Goal: Task Accomplishment & Management: Manage account settings

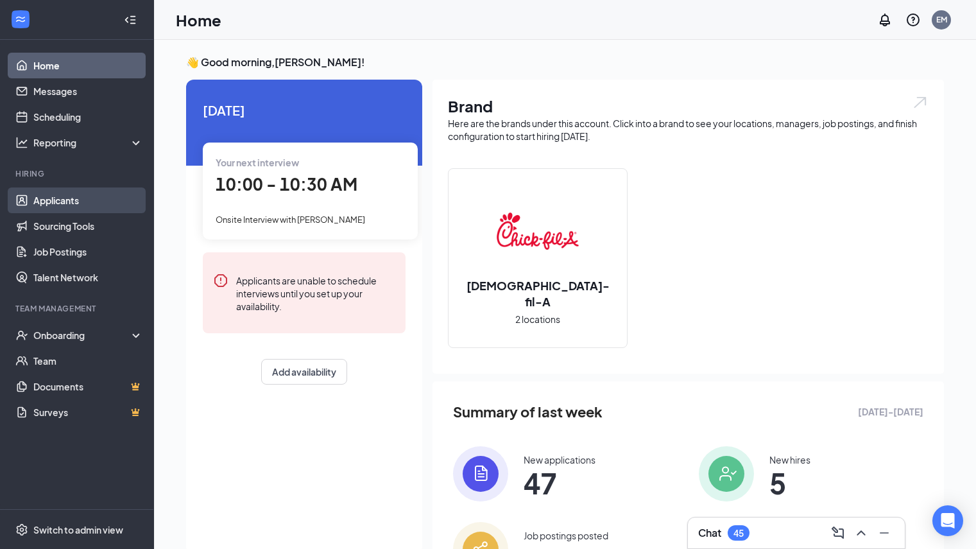
click at [82, 198] on link "Applicants" at bounding box center [88, 200] width 110 height 26
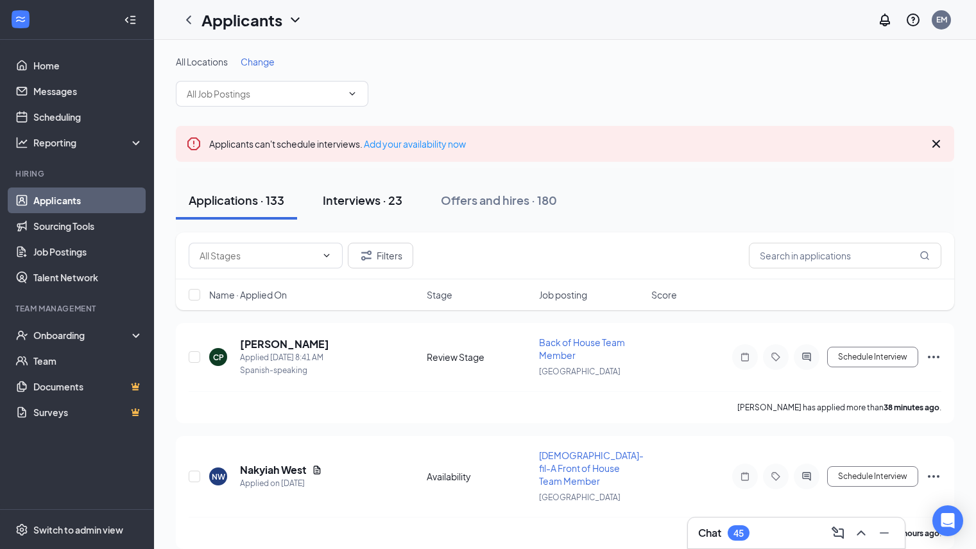
click at [358, 209] on button "Interviews · 23" at bounding box center [362, 200] width 105 height 39
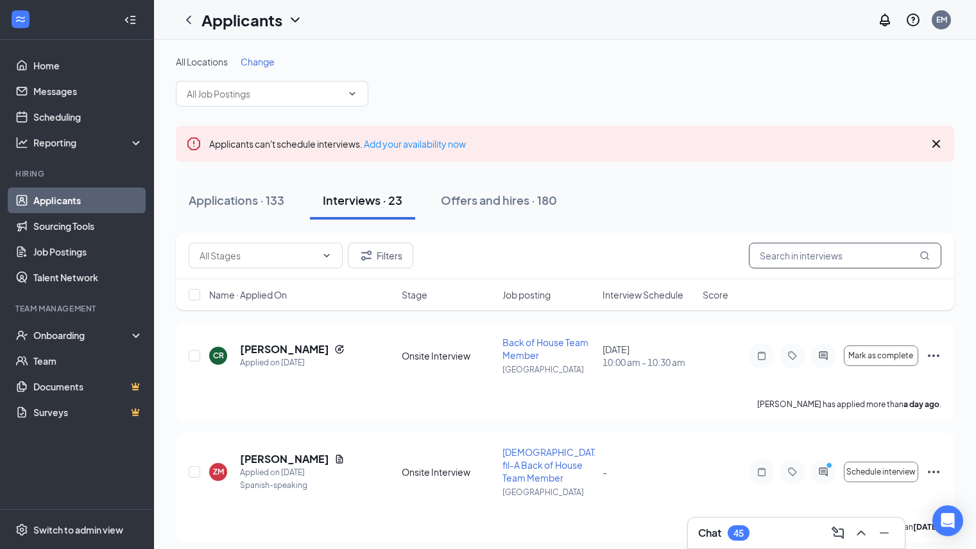
click at [846, 261] on input "text" at bounding box center [845, 256] width 193 height 26
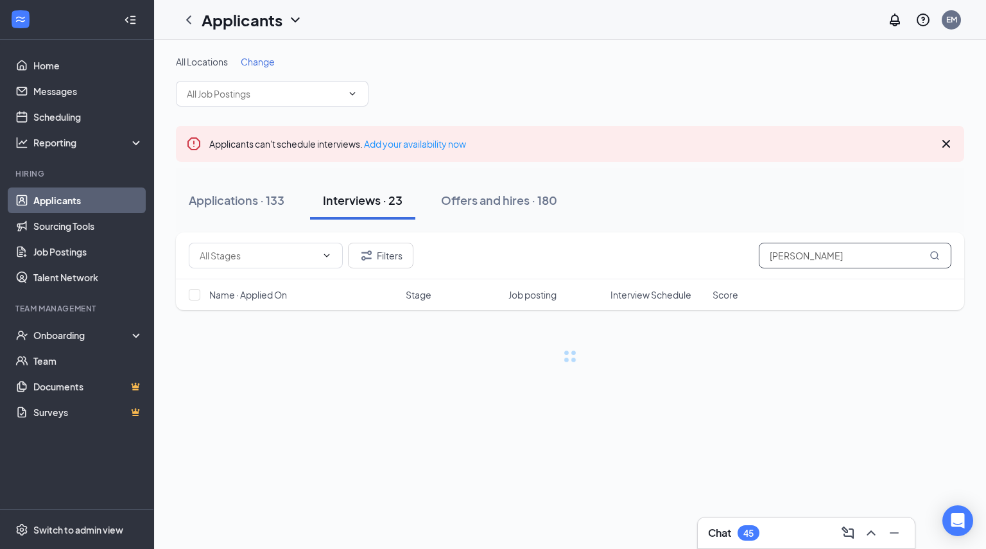
type input "[PERSON_NAME]"
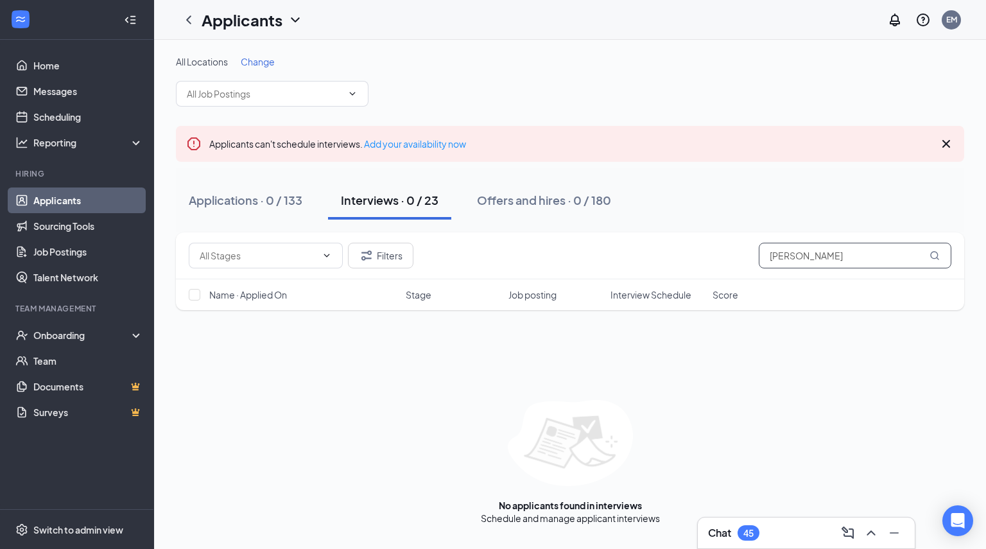
drag, startPoint x: 846, startPoint y: 261, endPoint x: 752, endPoint y: 246, distance: 95.6
click at [752, 246] on div "[PERSON_NAME]" at bounding box center [570, 256] width 763 height 26
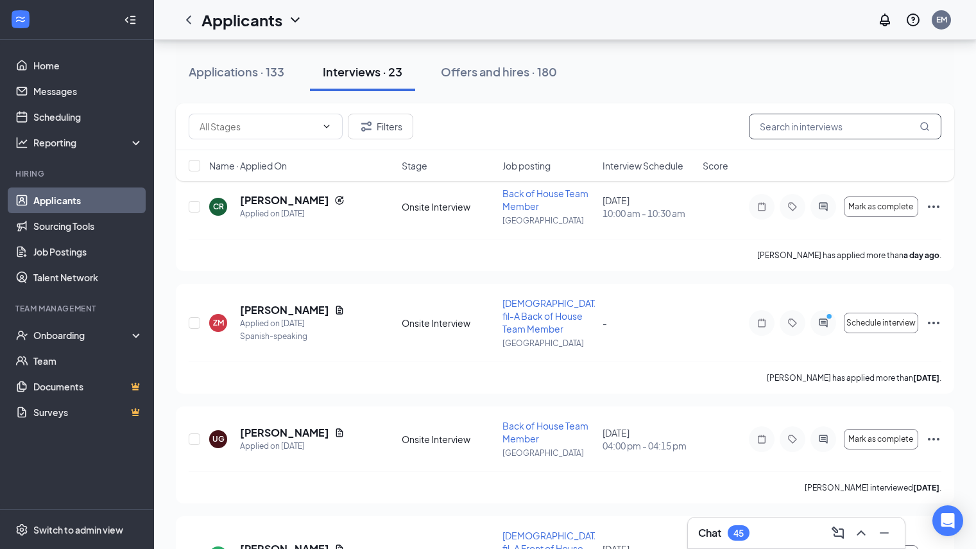
scroll to position [147, 0]
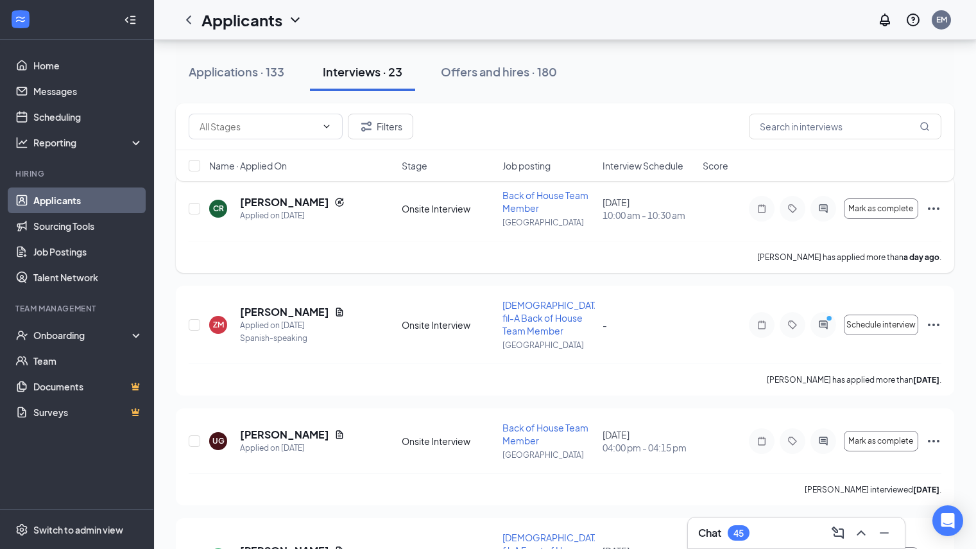
click at [923, 209] on div "Mark as complete" at bounding box center [845, 209] width 193 height 26
click at [925, 209] on div "Mark as complete" at bounding box center [845, 209] width 193 height 26
click at [928, 209] on icon "Ellipses" at bounding box center [933, 208] width 15 height 15
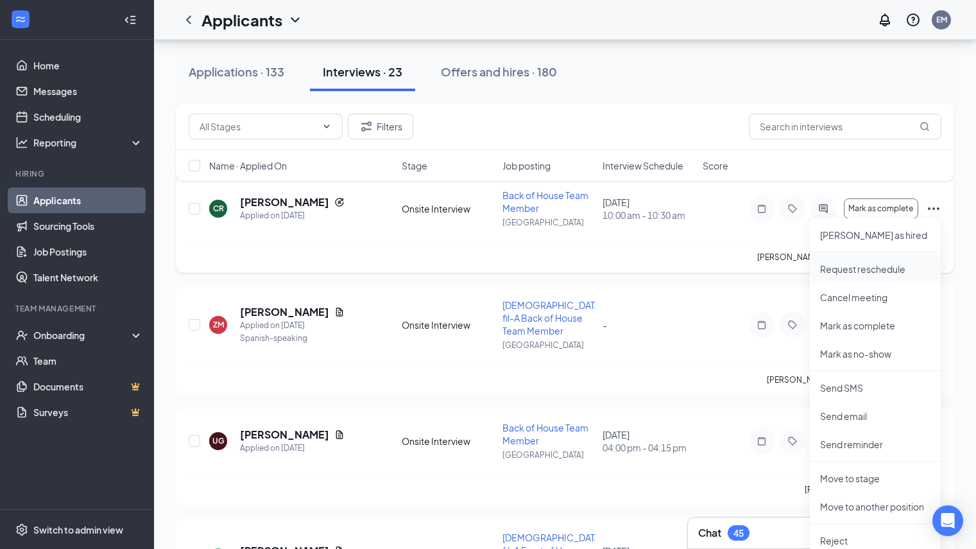
click at [863, 274] on p "Request reschedule" at bounding box center [875, 269] width 110 height 13
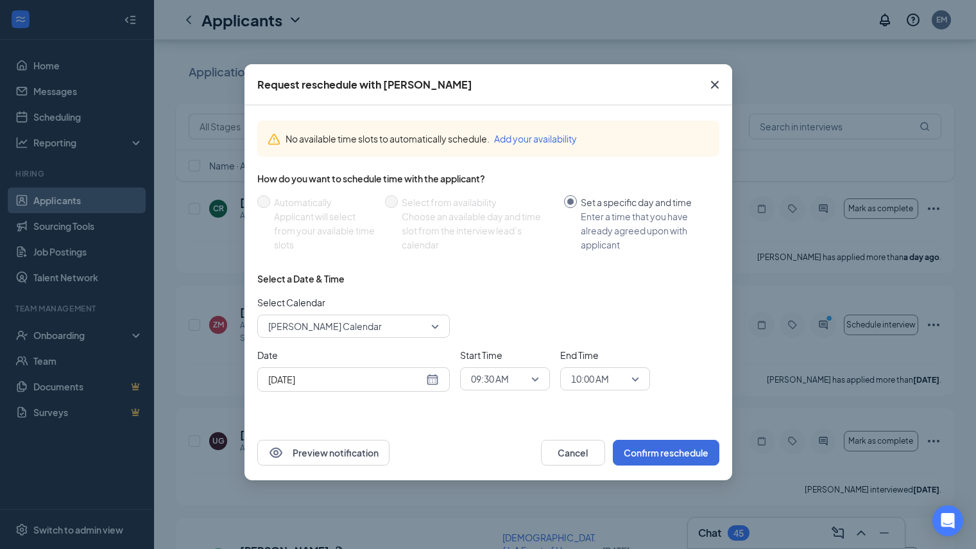
click at [433, 381] on div "[DATE]" at bounding box center [353, 379] width 171 height 14
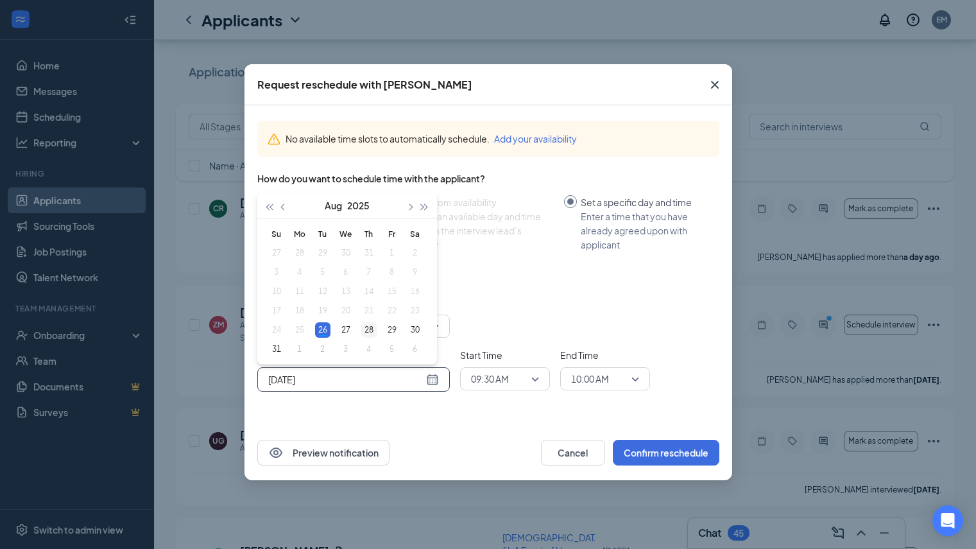
type input "[DATE]"
click at [367, 323] on div "28" at bounding box center [368, 329] width 15 height 15
click at [505, 385] on span "09:30 AM" at bounding box center [490, 378] width 38 height 19
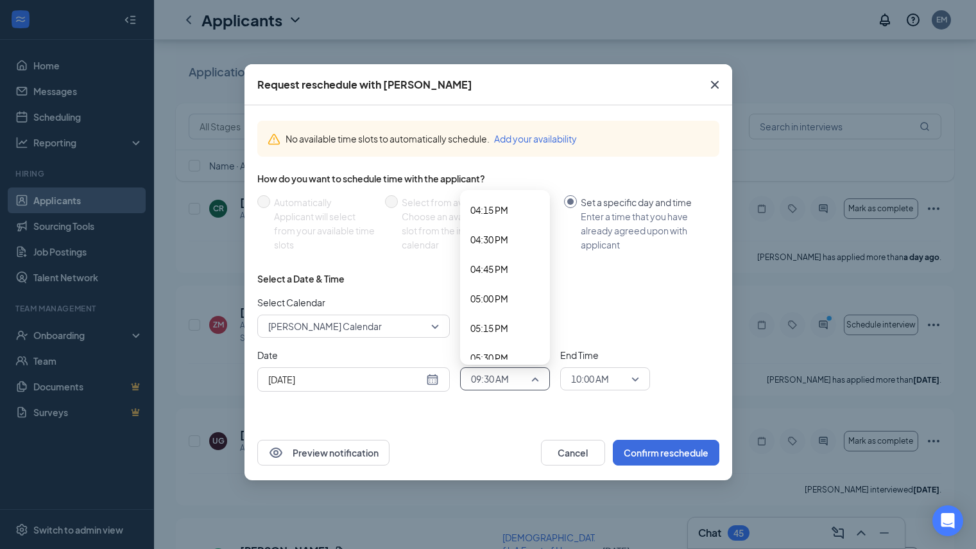
scroll to position [1938, 0]
click at [493, 339] on span "05:30 PM" at bounding box center [490, 340] width 38 height 14
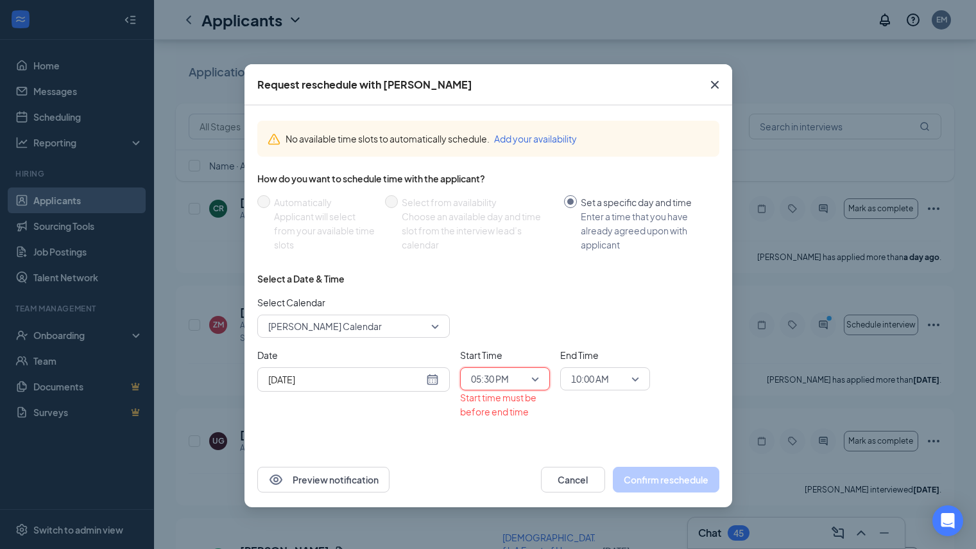
click at [597, 375] on span "10:00 AM" at bounding box center [590, 378] width 38 height 19
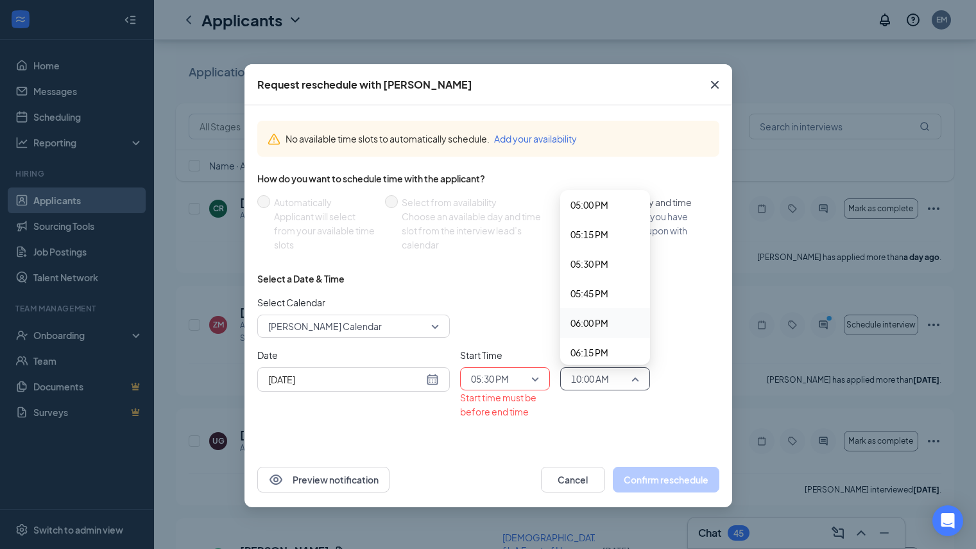
click at [604, 323] on span "06:00 PM" at bounding box center [590, 323] width 38 height 14
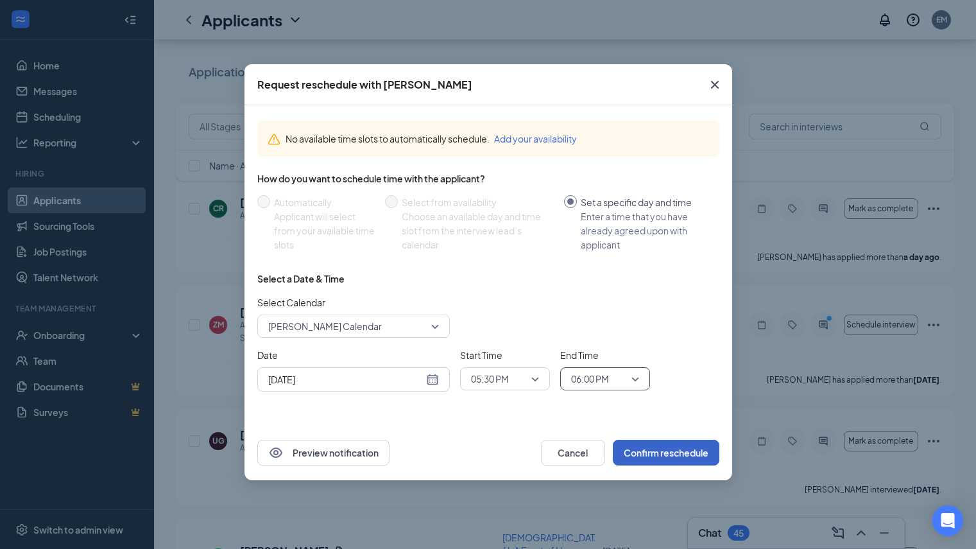
click at [658, 446] on button "Confirm reschedule" at bounding box center [666, 453] width 107 height 26
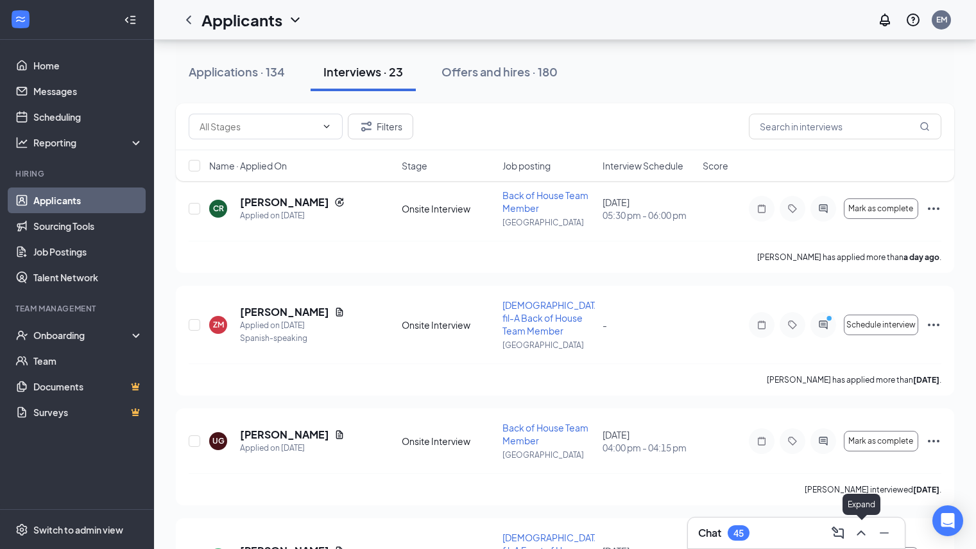
click at [860, 532] on icon "ChevronUp" at bounding box center [861, 532] width 15 height 15
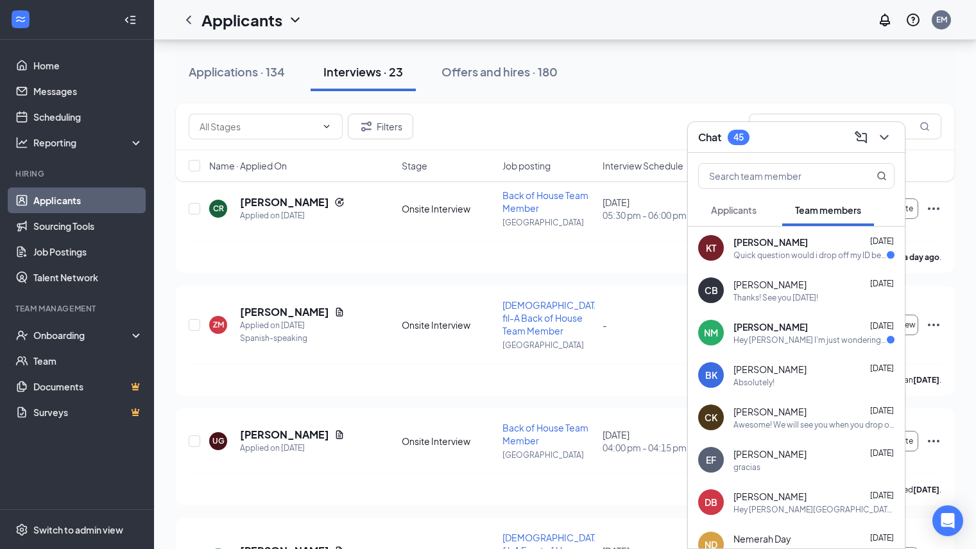
click at [731, 211] on span "Applicants" at bounding box center [734, 210] width 46 height 12
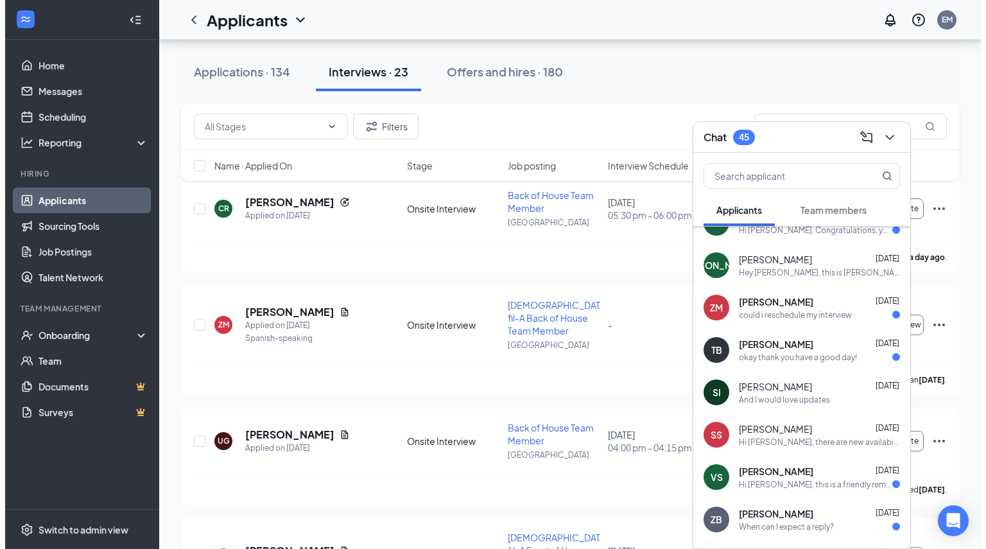
scroll to position [76, 0]
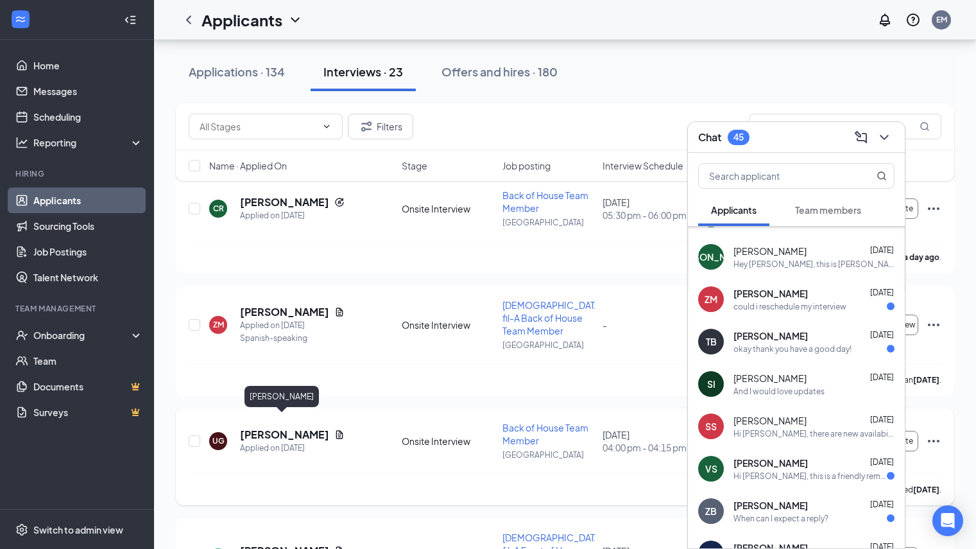
click at [277, 428] on h5 "[PERSON_NAME]" at bounding box center [284, 435] width 89 height 14
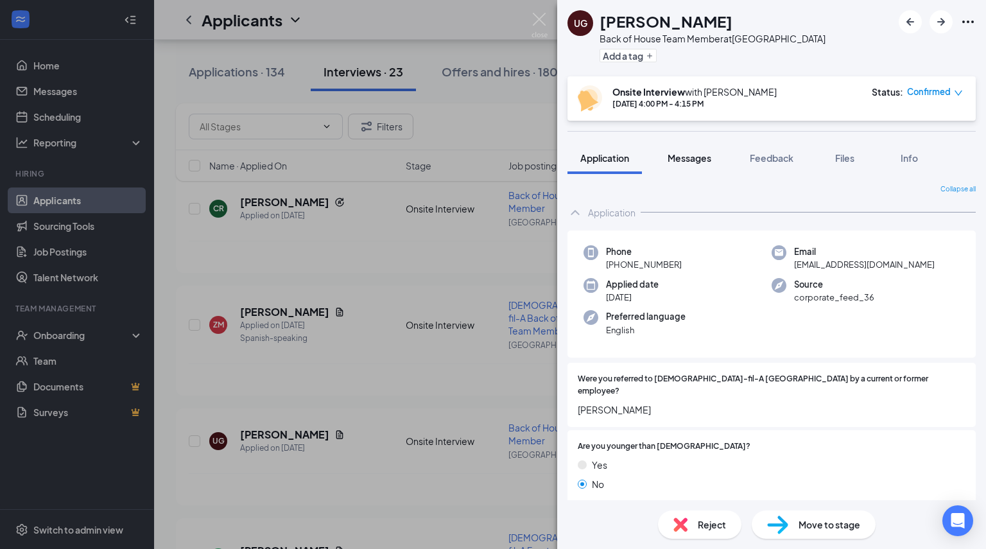
click at [695, 162] on span "Messages" at bounding box center [690, 158] width 44 height 12
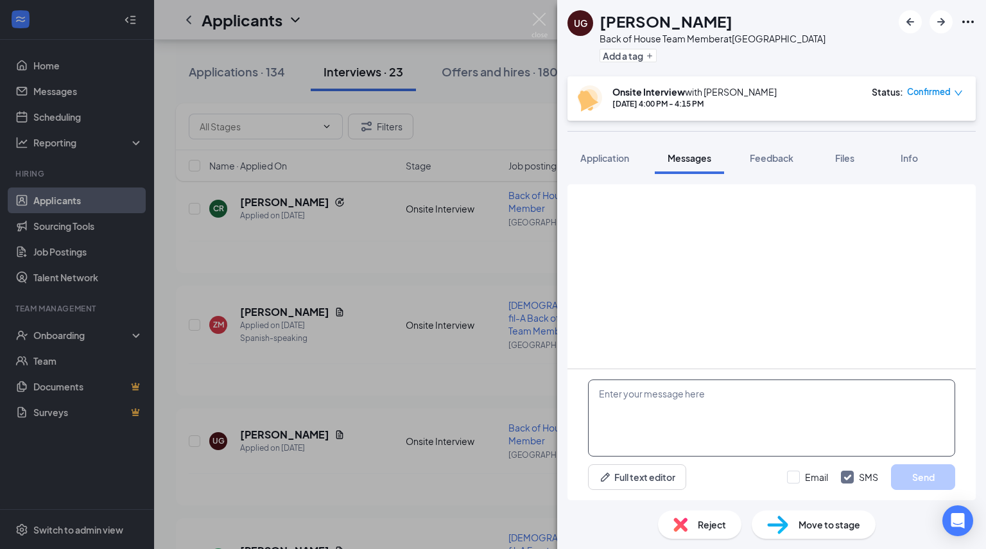
click at [690, 394] on textarea at bounding box center [771, 417] width 367 height 77
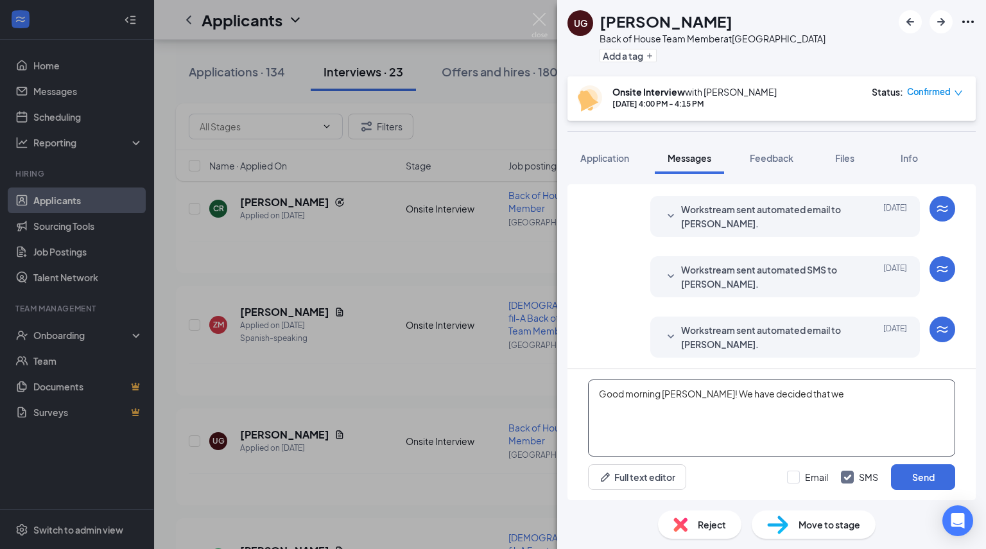
scroll to position [377, 0]
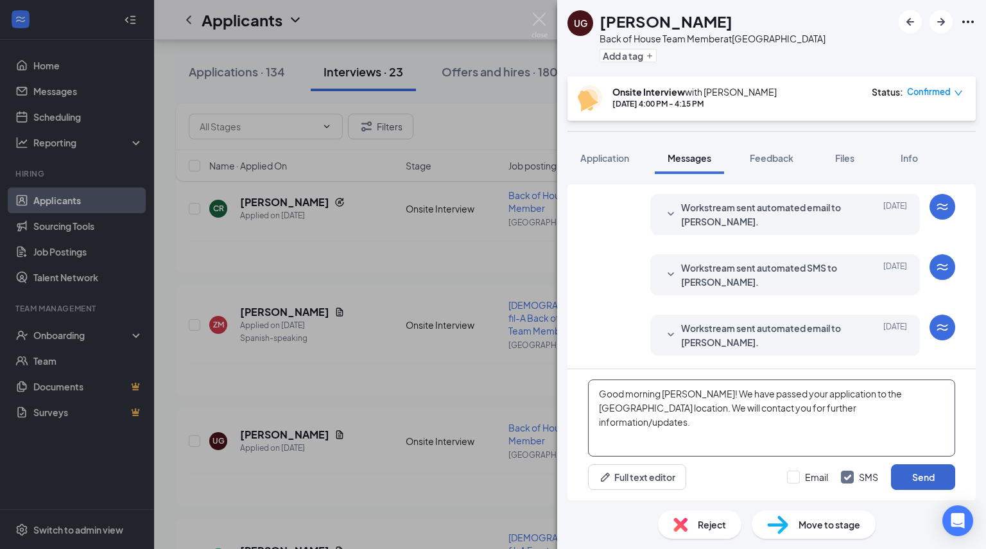
type textarea "Good morning [PERSON_NAME]! We have passed your application to the [GEOGRAPHIC_…"
click at [923, 484] on button "Send" at bounding box center [923, 477] width 64 height 26
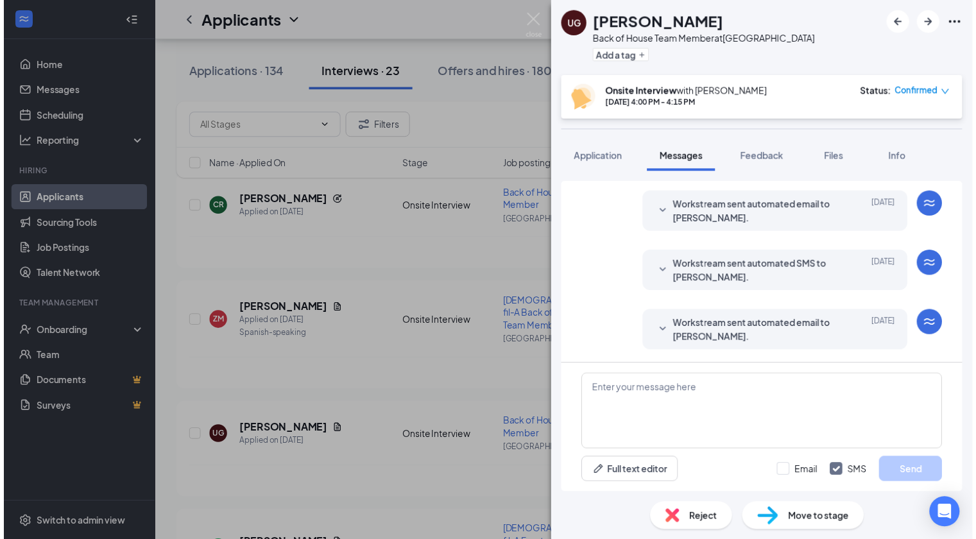
scroll to position [487, 0]
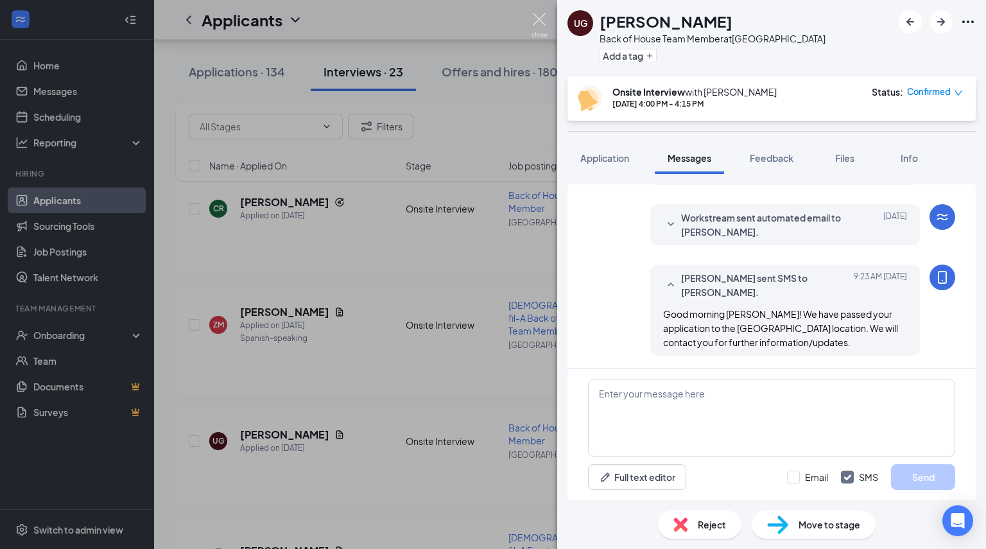
click at [536, 20] on img at bounding box center [540, 25] width 16 height 25
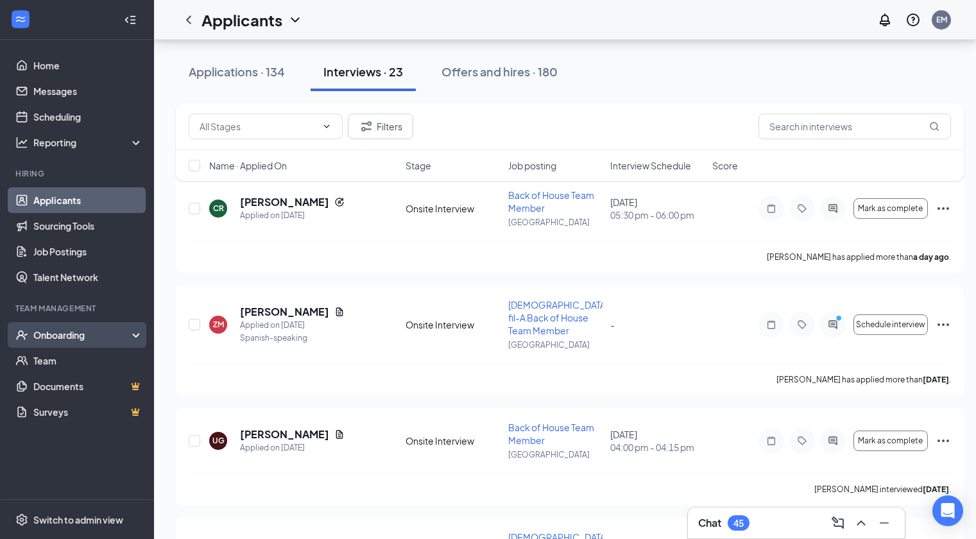
click at [96, 330] on div "Onboarding" at bounding box center [82, 335] width 99 height 13
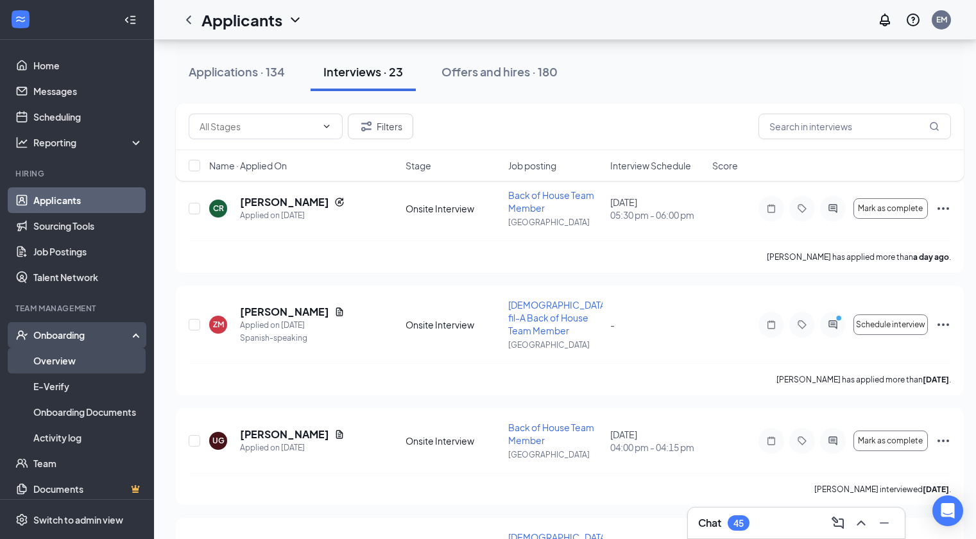
click at [89, 364] on link "Overview" at bounding box center [88, 361] width 110 height 26
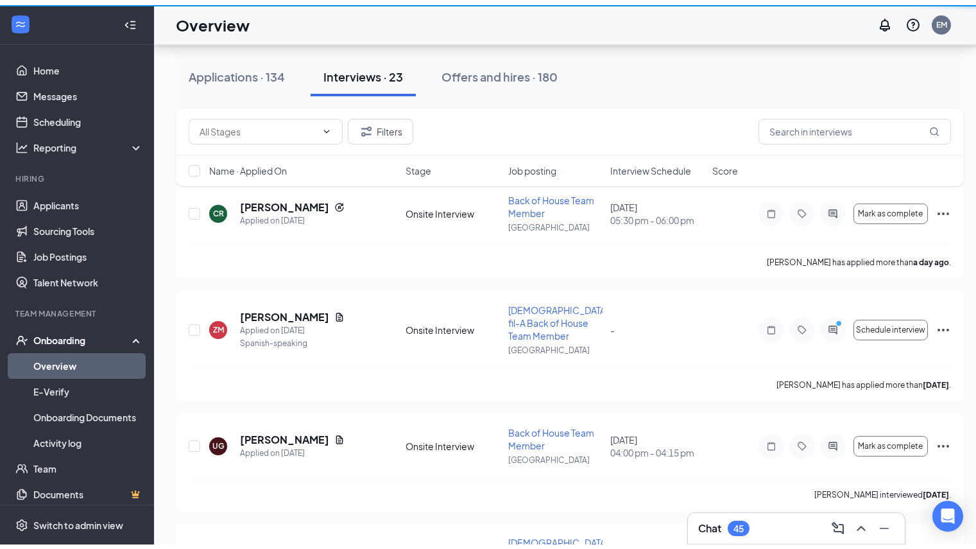
scroll to position [58, 0]
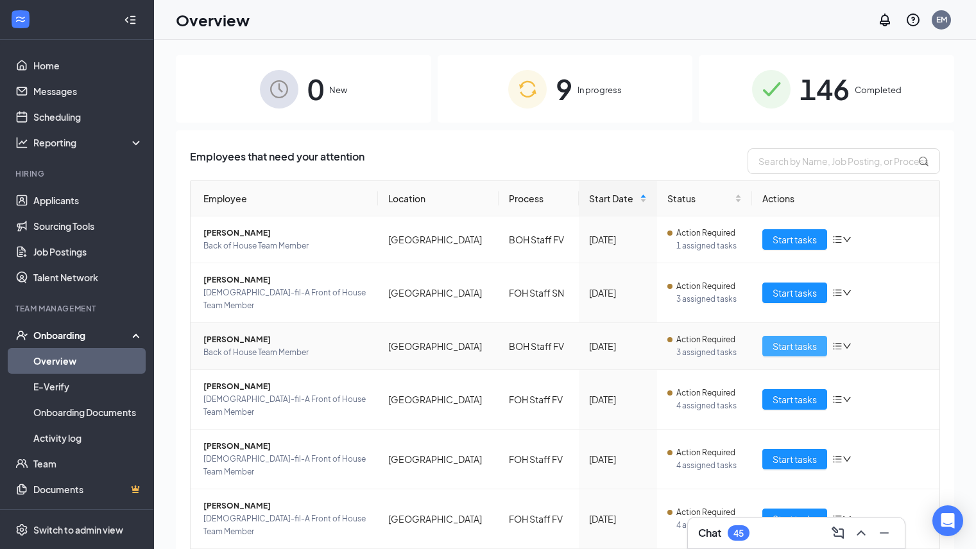
click at [800, 339] on span "Start tasks" at bounding box center [795, 346] width 44 height 14
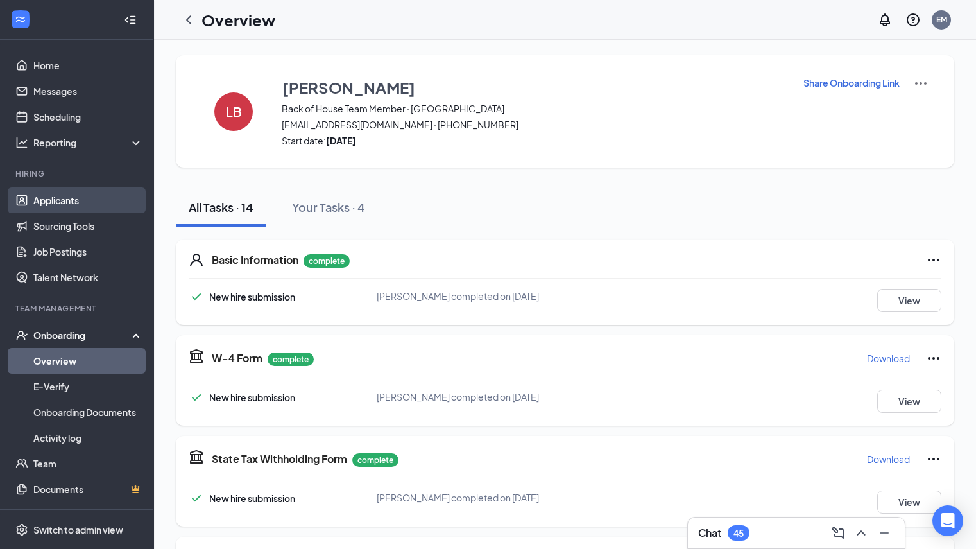
click at [64, 197] on link "Applicants" at bounding box center [88, 200] width 110 height 26
